Goal: Find specific fact: Find specific fact

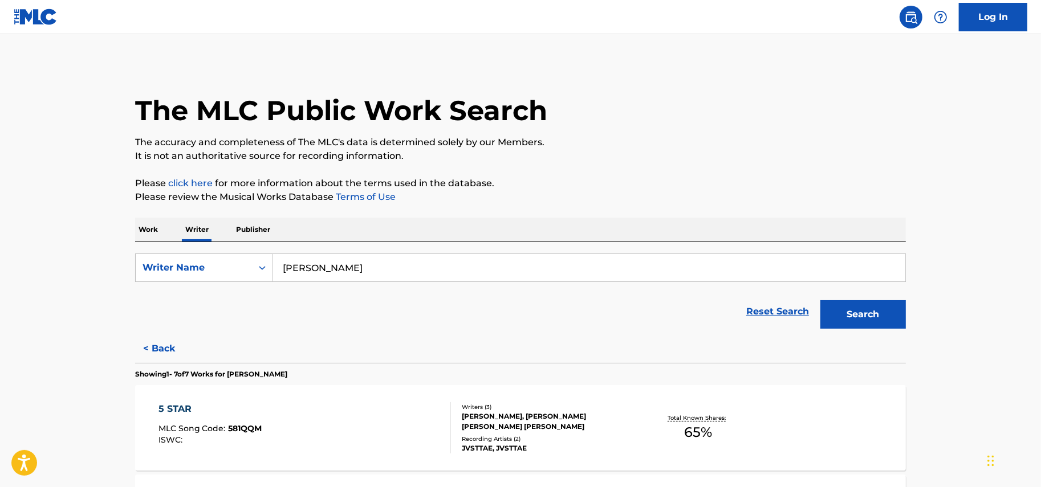
click at [149, 230] on p "Work" at bounding box center [148, 230] width 26 height 24
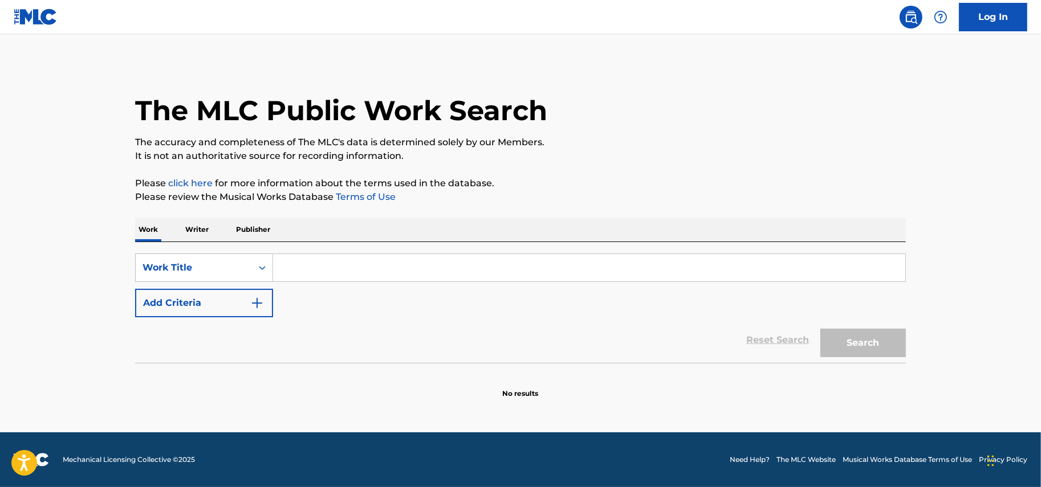
click at [375, 259] on input "Search Form" at bounding box center [589, 267] width 632 height 27
type input "Cameras On"
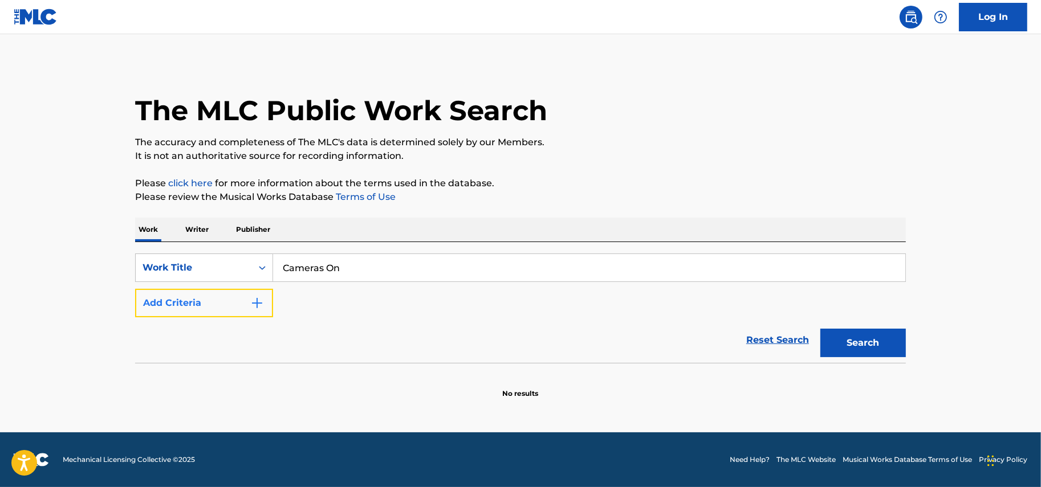
click at [247, 310] on button "Add Criteria" at bounding box center [204, 303] width 138 height 29
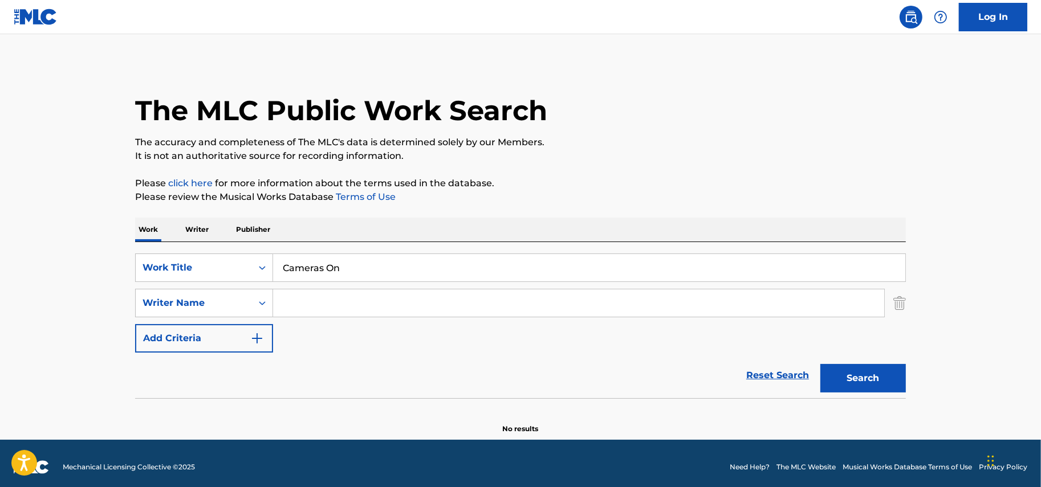
click at [356, 311] on input "Search Form" at bounding box center [578, 303] width 611 height 27
type input "[PERSON_NAME]"
click at [820, 364] on button "Search" at bounding box center [863, 378] width 86 height 29
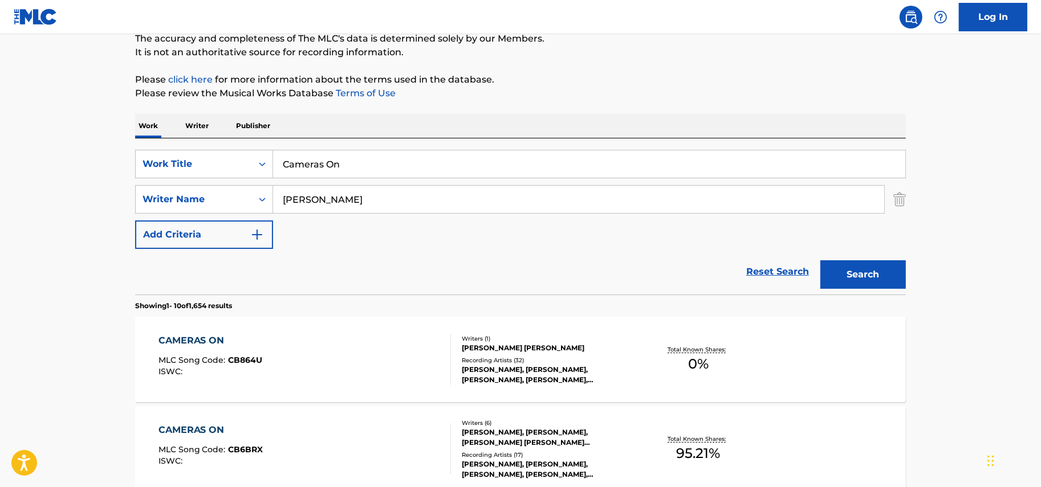
scroll to position [285, 0]
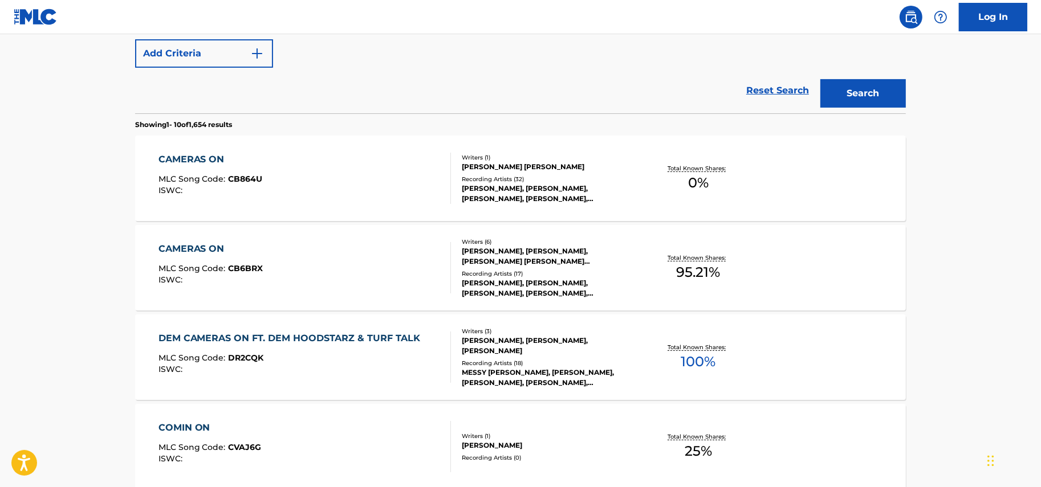
click at [367, 265] on div "CAMERAS ON MLC Song Code : CB6BRX ISWC :" at bounding box center [304, 267] width 293 height 51
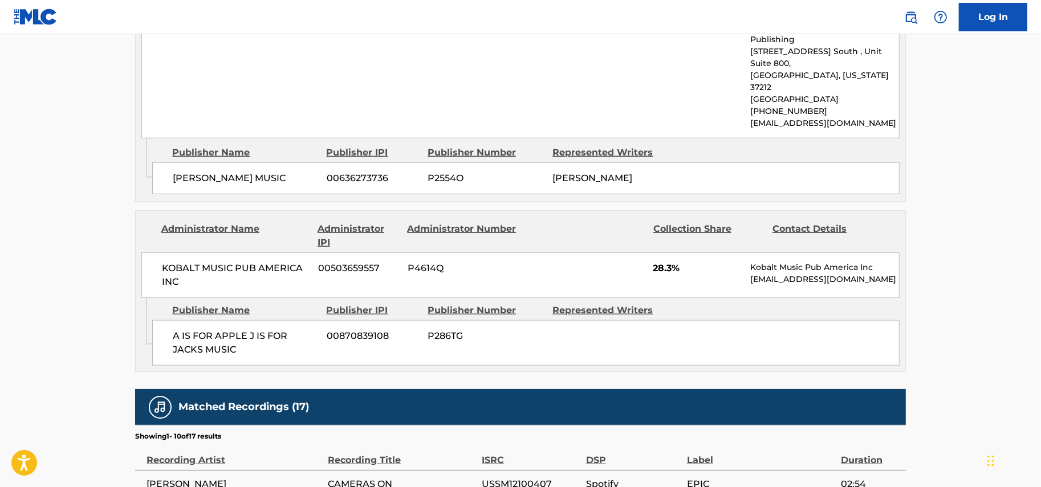
scroll to position [1069, 0]
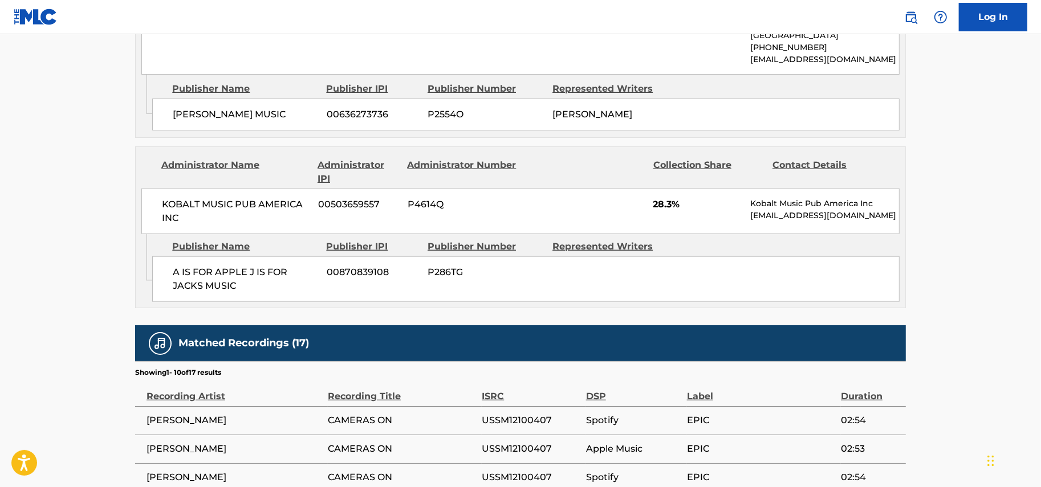
drag, startPoint x: 969, startPoint y: 166, endPoint x: 937, endPoint y: 173, distance: 33.2
